Goal: Find specific page/section: Find specific page/section

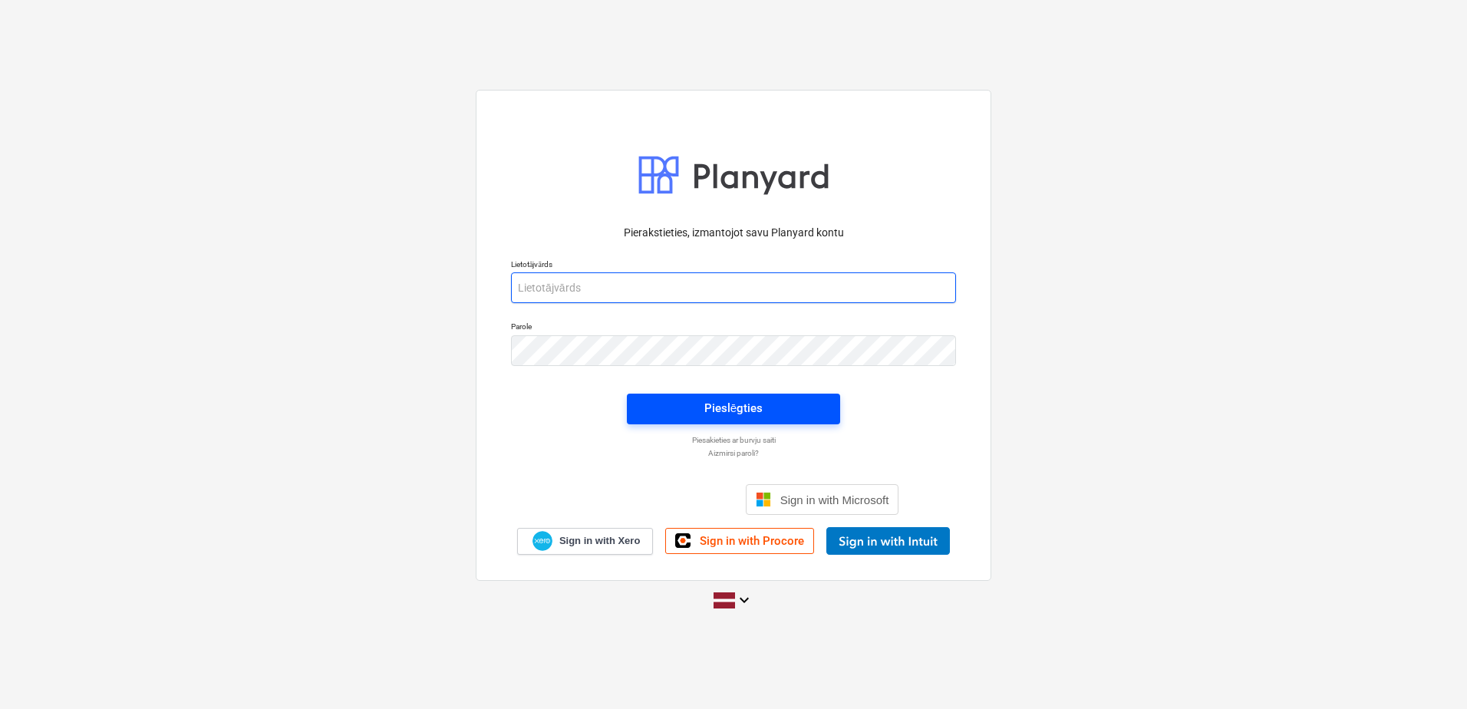
type input "[PERSON_NAME][EMAIL_ADDRESS][PERSON_NAME][DOMAIN_NAME]"
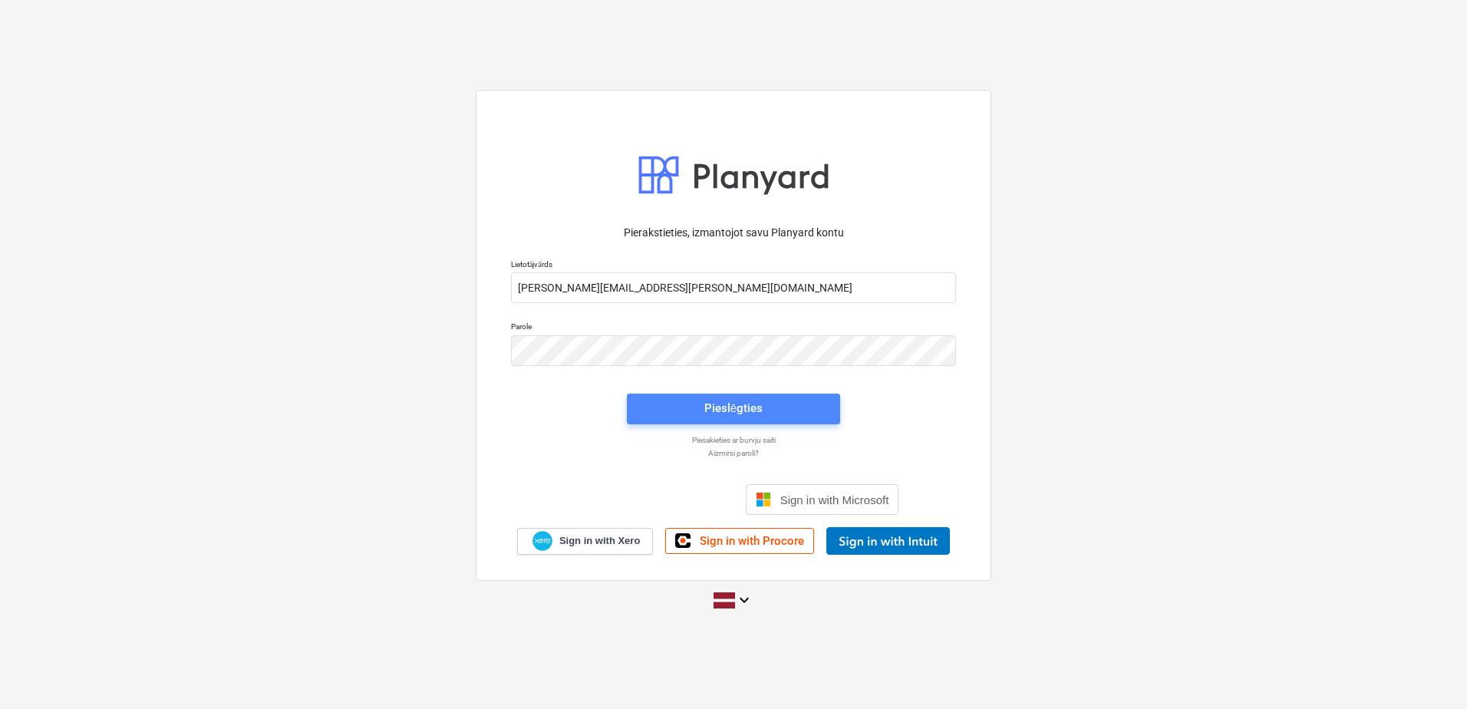
click at [746, 408] on div "Pieslēgties" at bounding box center [733, 408] width 58 height 20
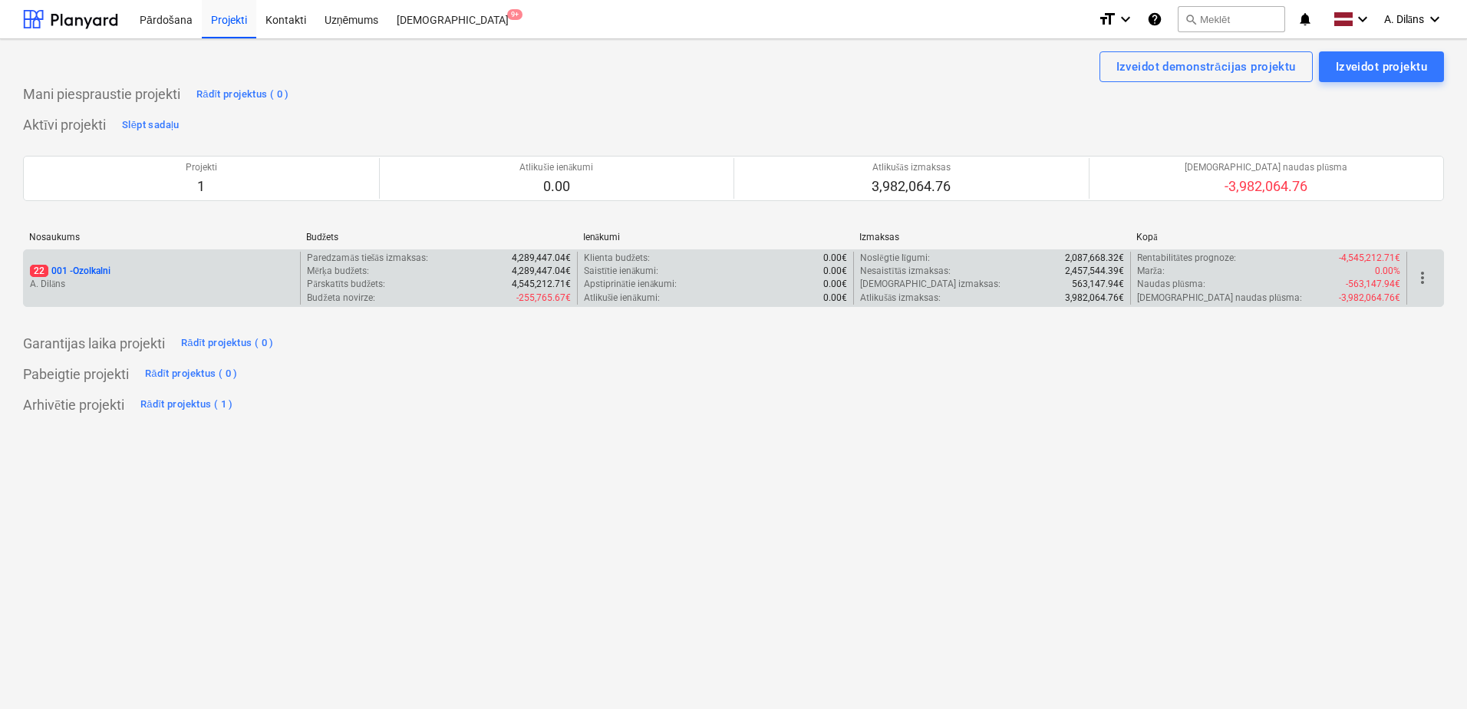
click at [246, 282] on p "A. Dilāns" at bounding box center [162, 284] width 264 height 13
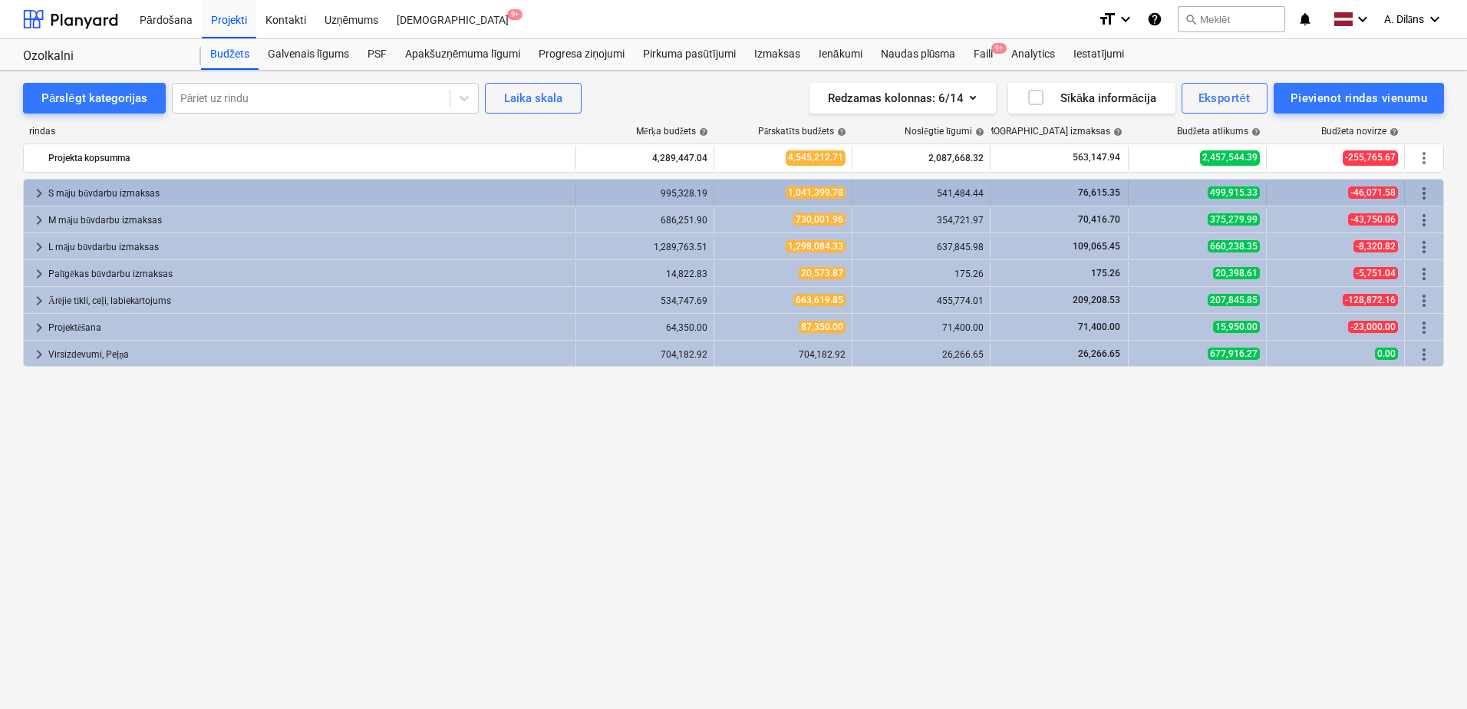
click at [41, 190] on span "keyboard_arrow_right" at bounding box center [39, 193] width 18 height 18
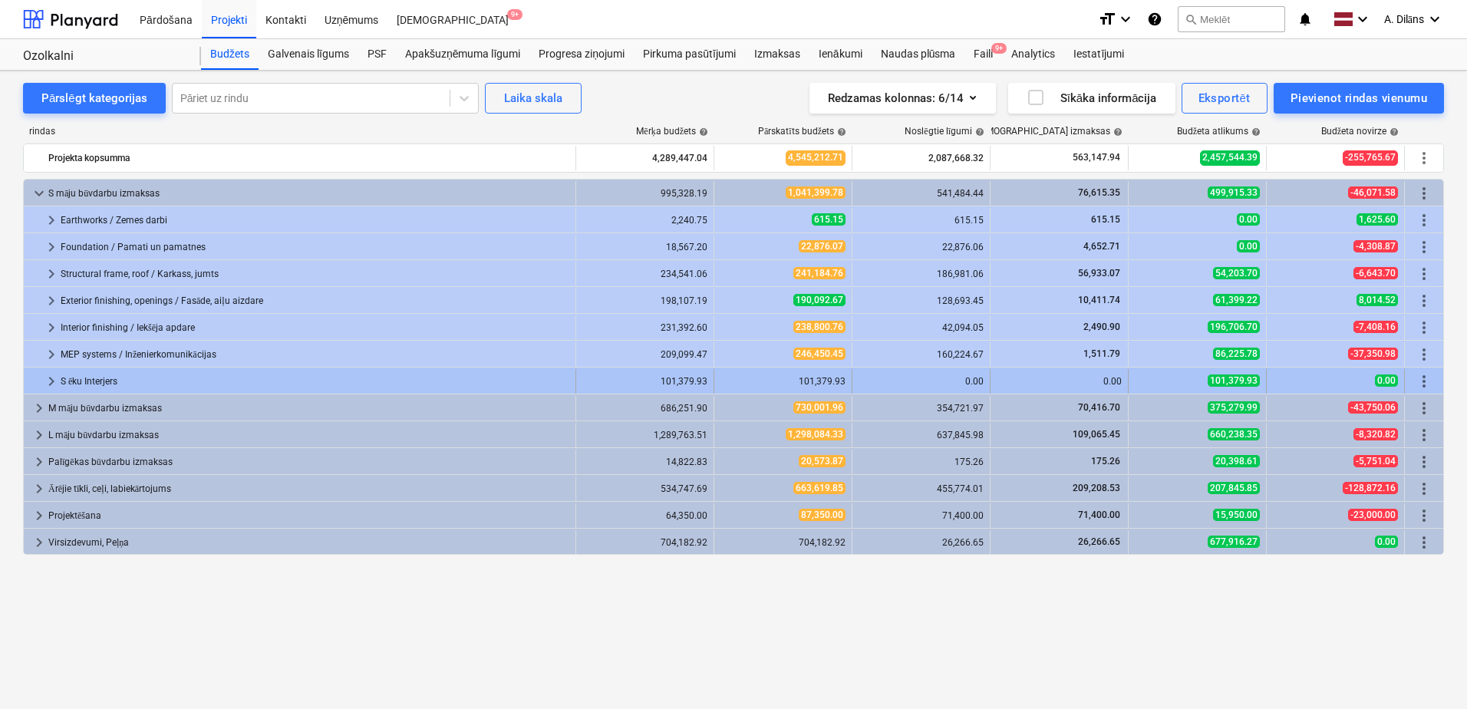
click at [48, 381] on span "keyboard_arrow_right" at bounding box center [51, 381] width 18 height 18
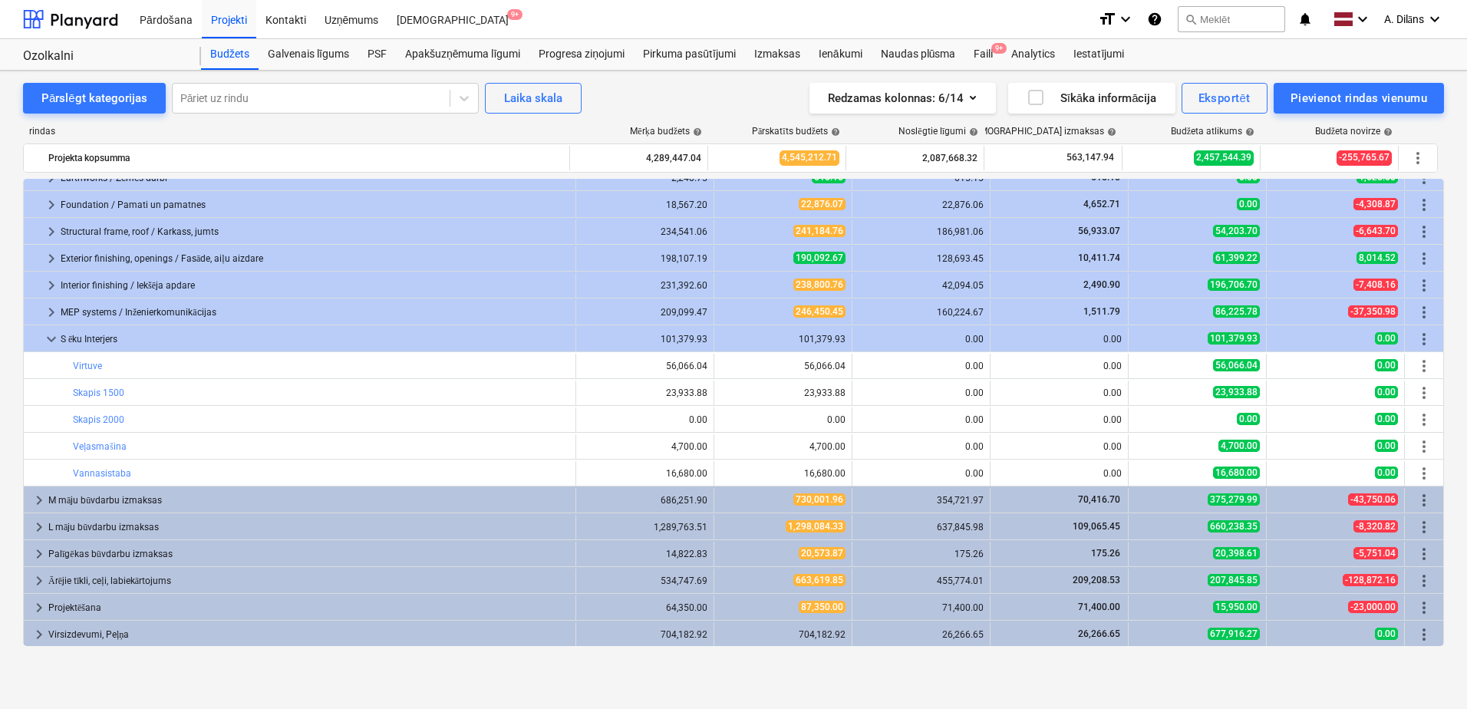
scroll to position [43, 0]
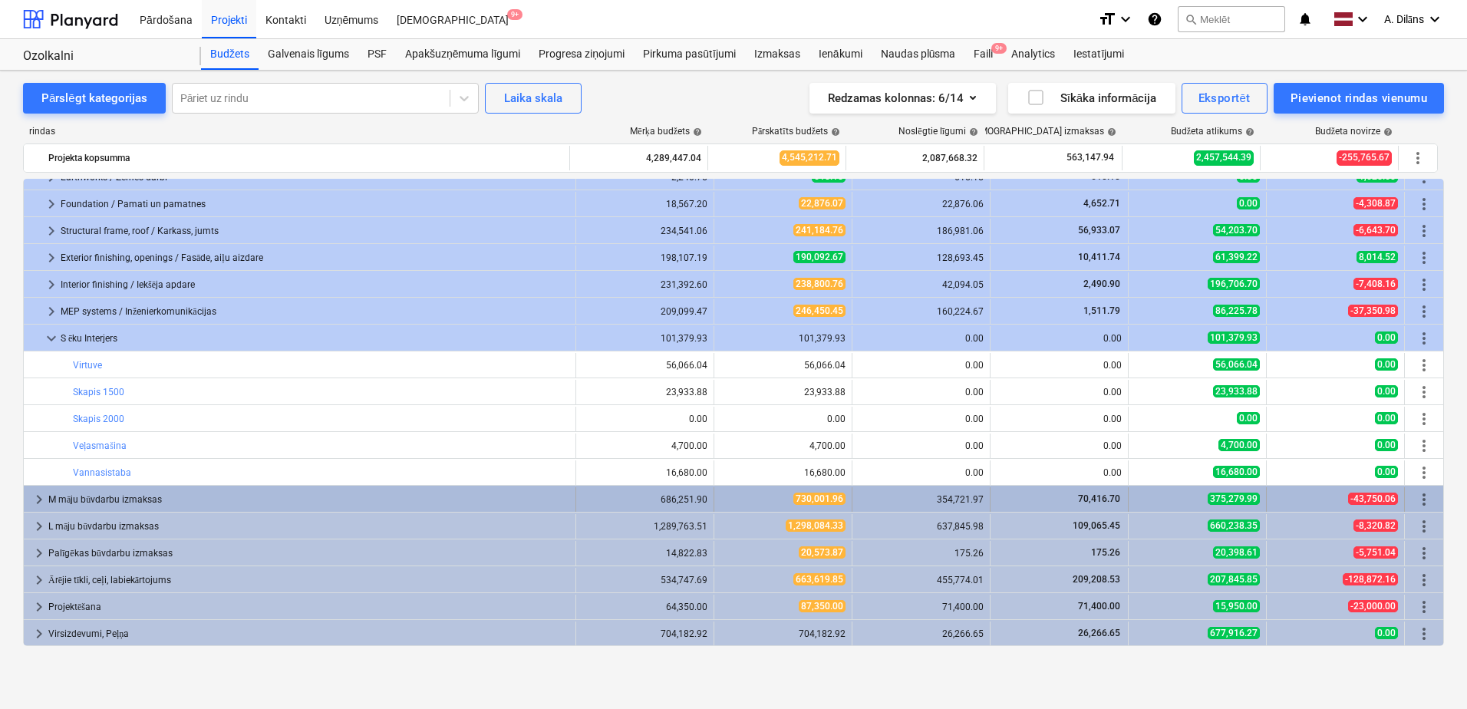
click at [36, 499] on span "keyboard_arrow_right" at bounding box center [39, 499] width 18 height 18
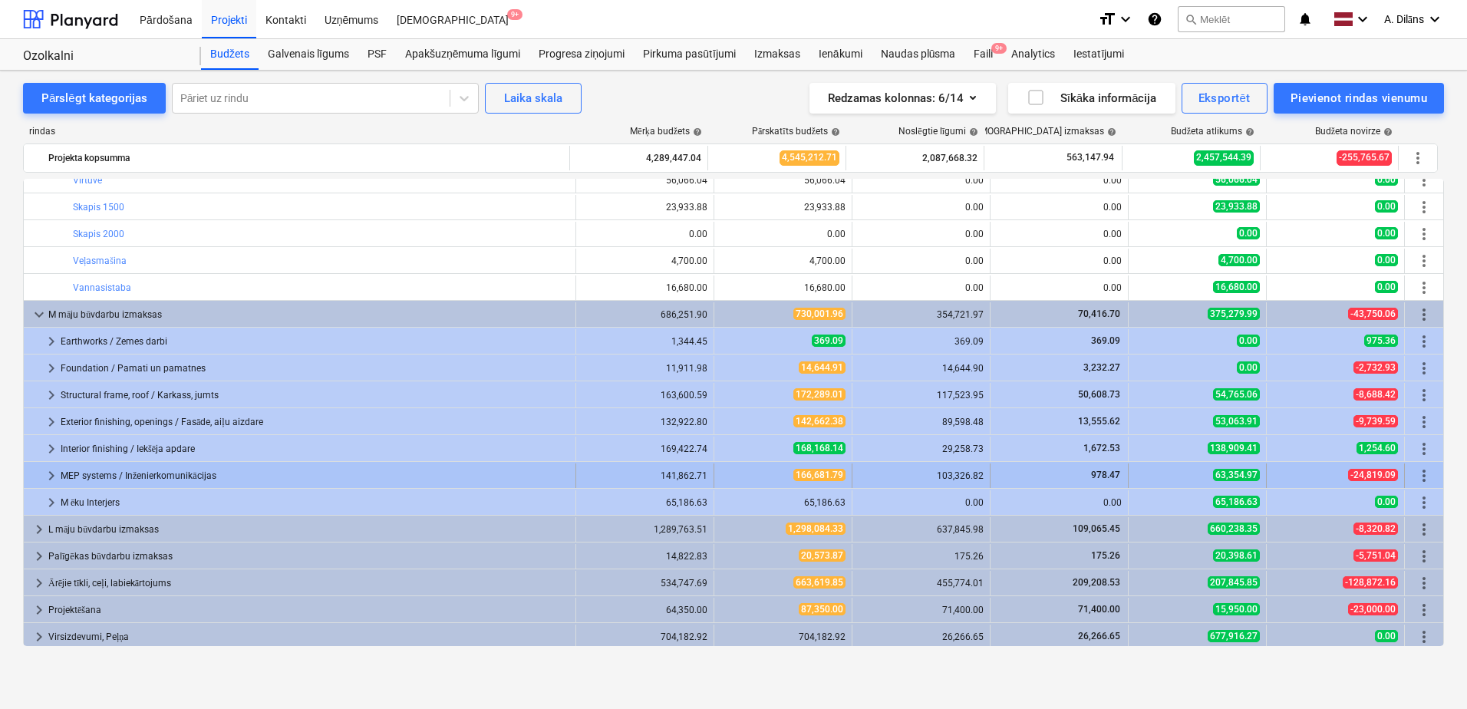
scroll to position [231, 0]
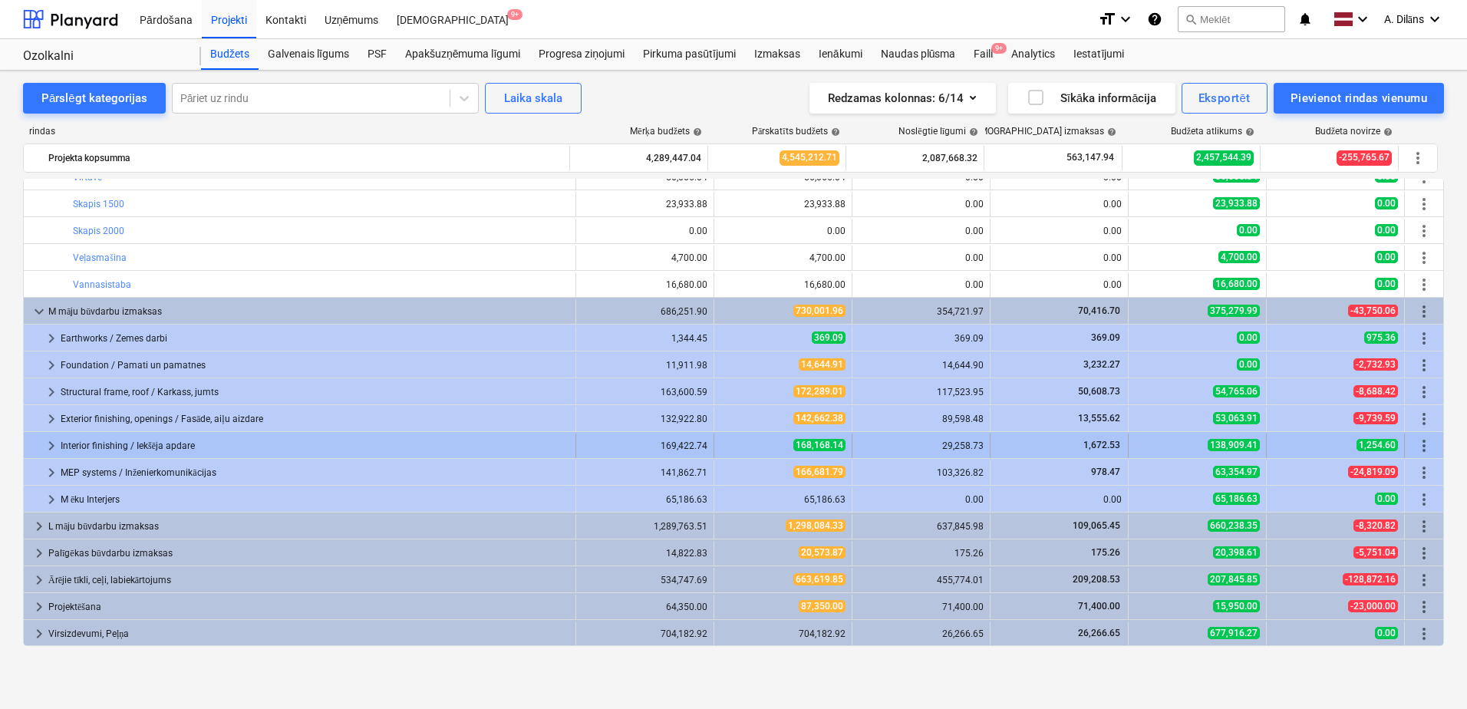
click at [51, 444] on span "keyboard_arrow_right" at bounding box center [51, 446] width 18 height 18
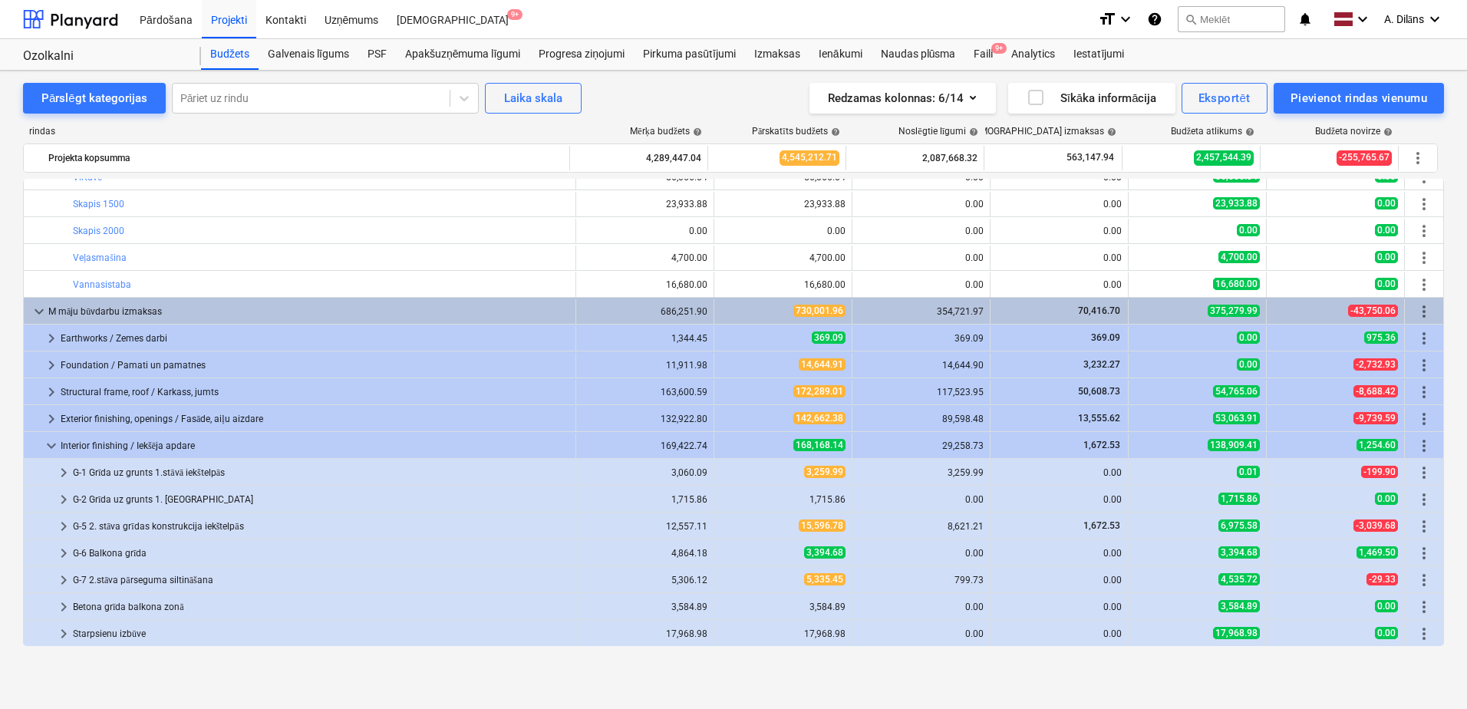
click at [51, 444] on span "keyboard_arrow_down" at bounding box center [51, 446] width 18 height 18
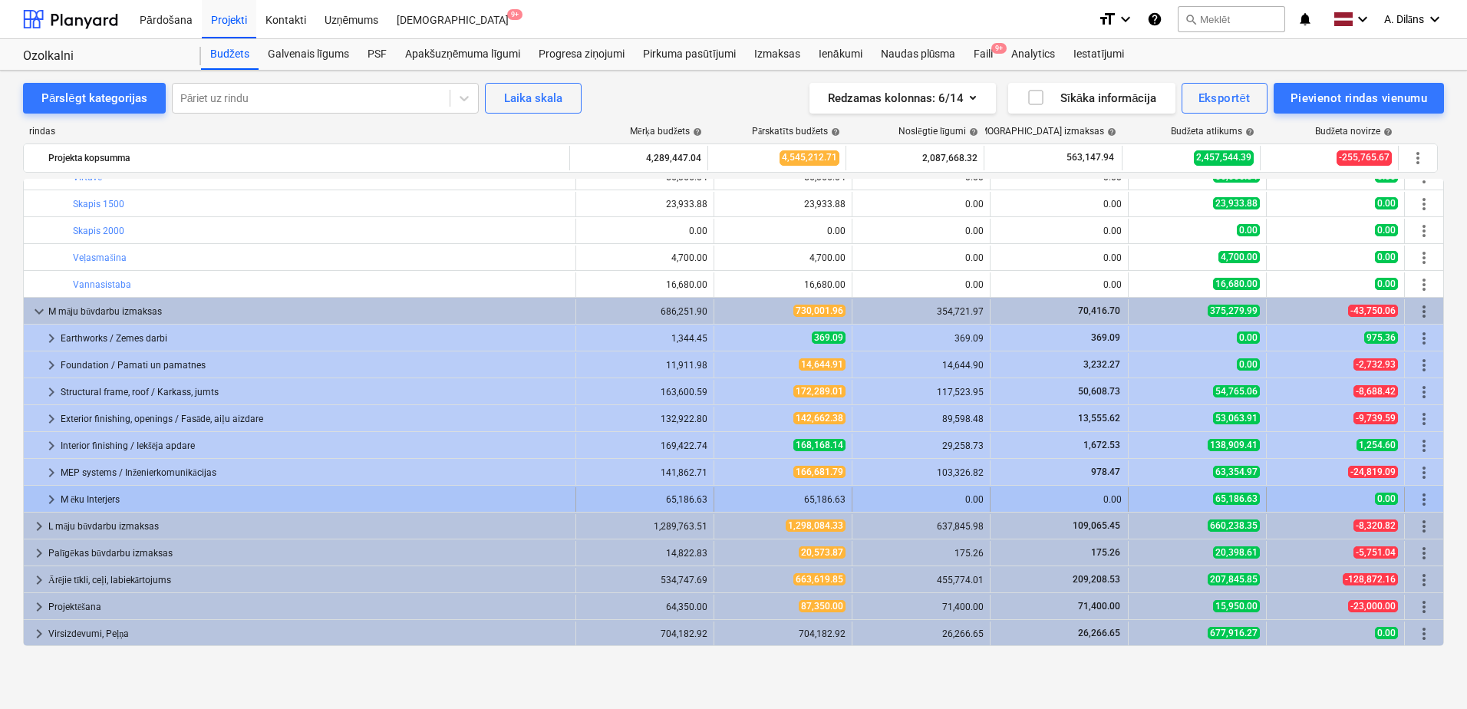
click at [53, 496] on span "keyboard_arrow_right" at bounding box center [51, 499] width 18 height 18
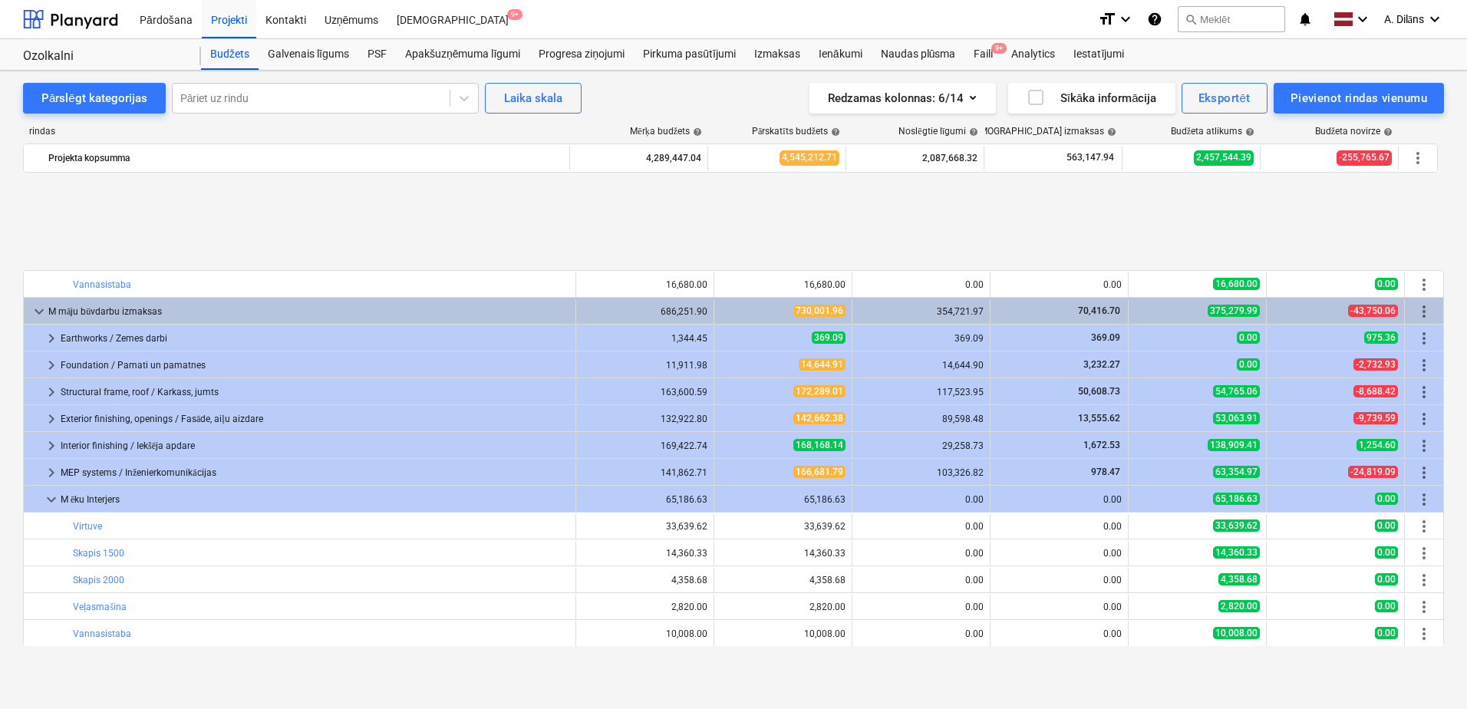
scroll to position [365, 0]
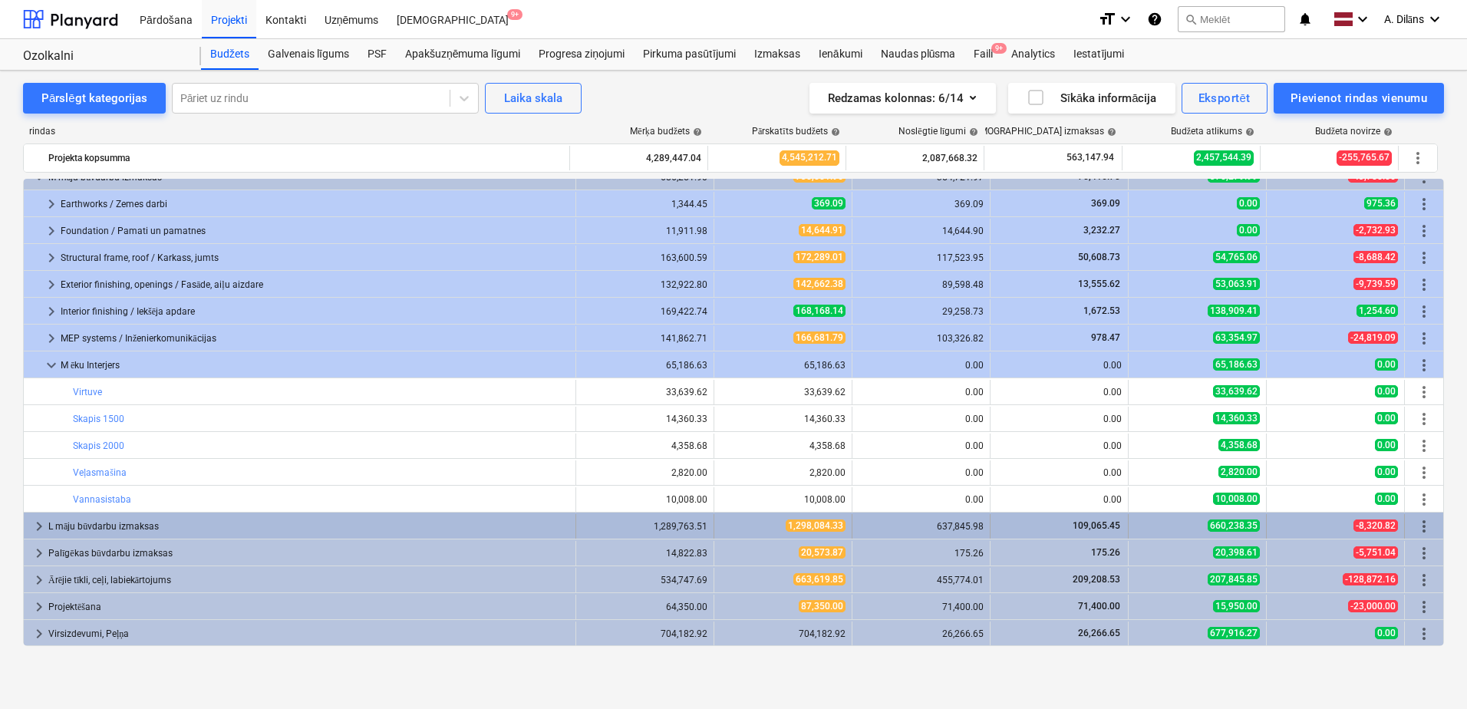
click at [35, 528] on span "keyboard_arrow_right" at bounding box center [39, 526] width 18 height 18
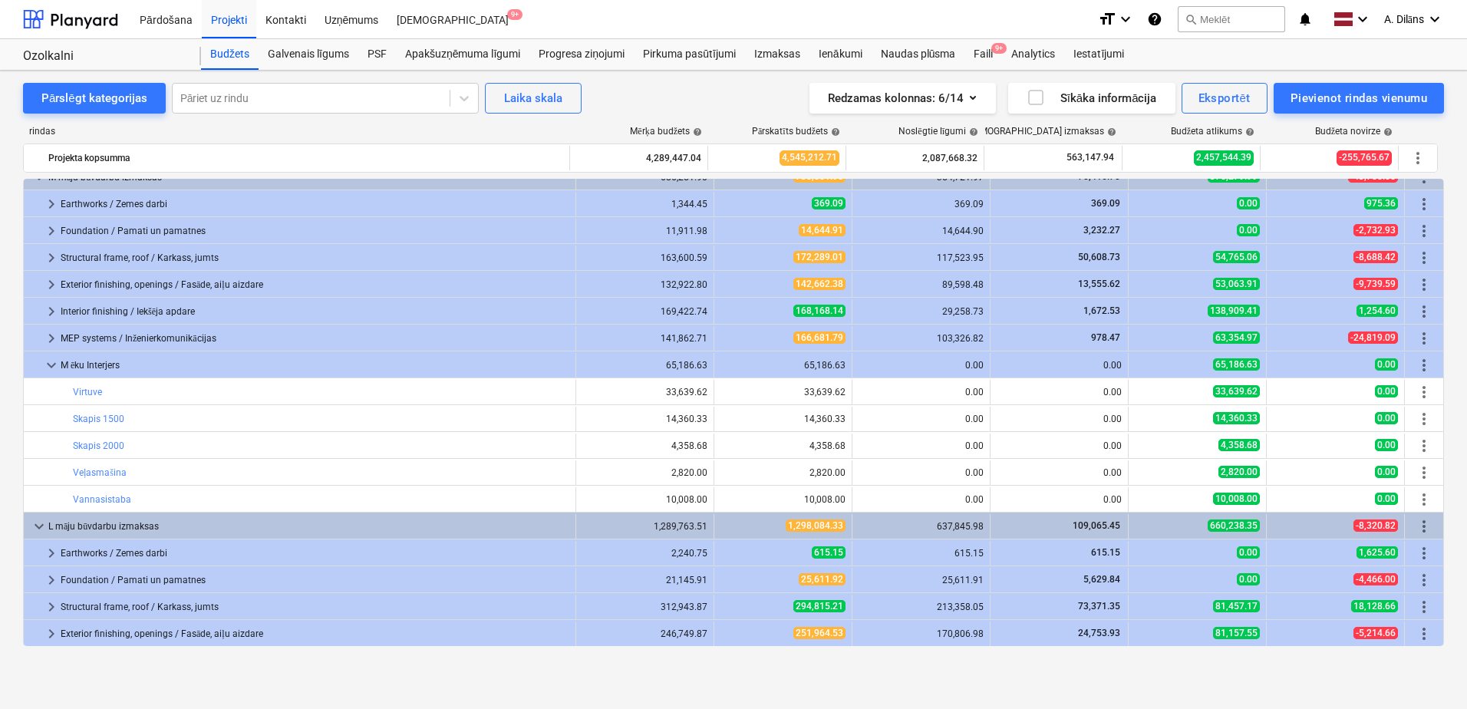
scroll to position [553, 0]
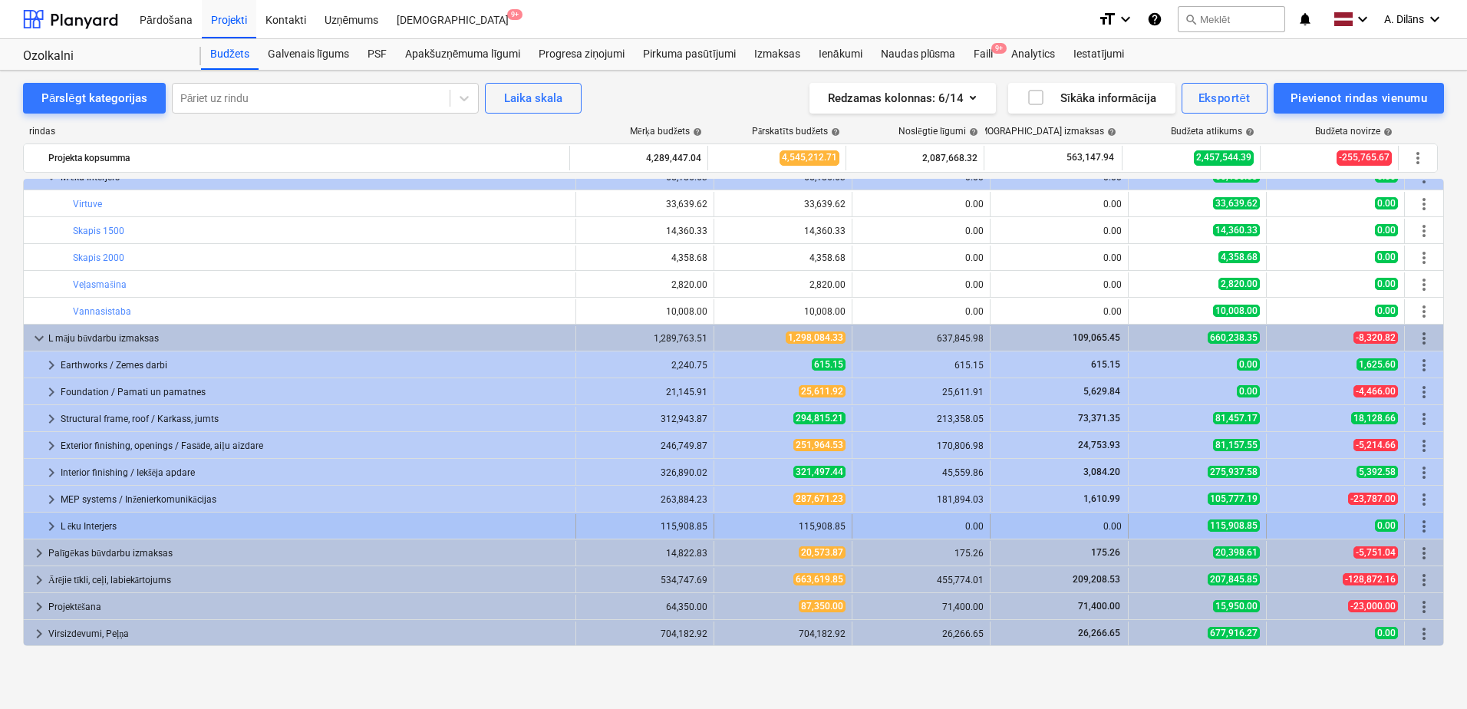
click at [51, 526] on span "keyboard_arrow_right" at bounding box center [51, 526] width 18 height 18
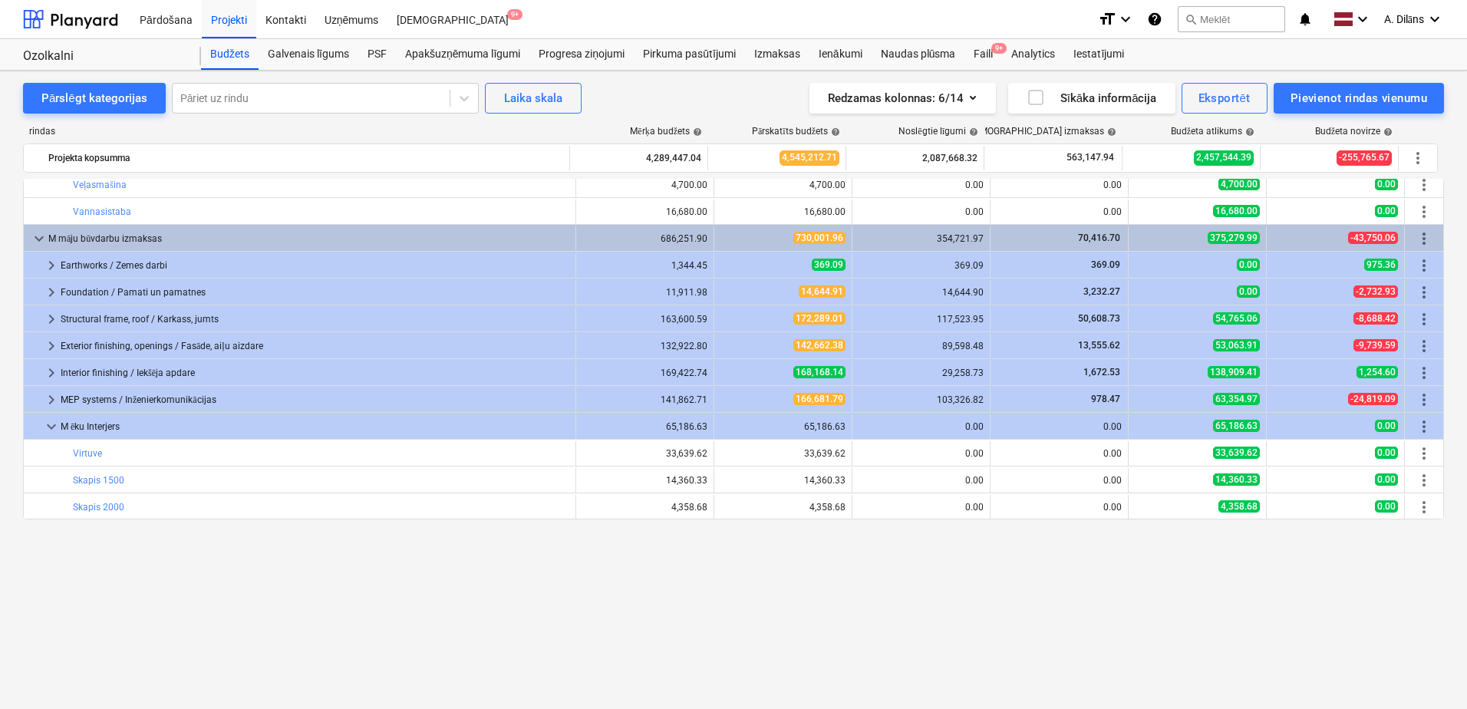
scroll to position [0, 0]
